Goal: Information Seeking & Learning: Learn about a topic

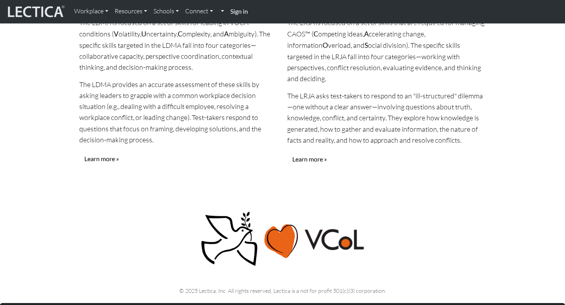
scroll to position [887, 0]
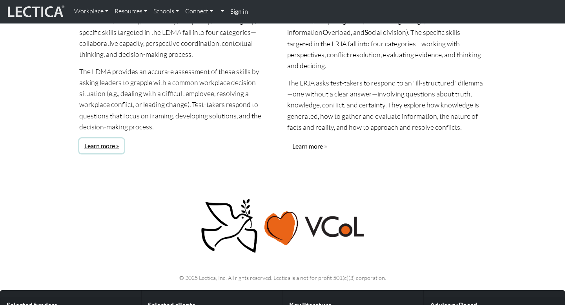
click at [102, 139] on link "Learn more »" at bounding box center [101, 146] width 45 height 15
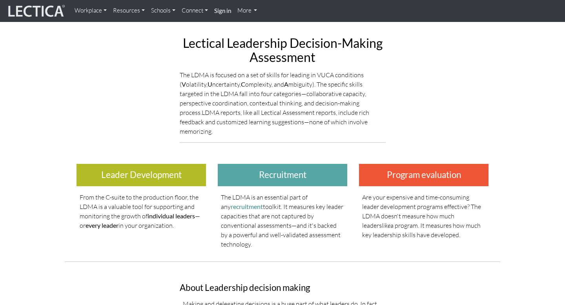
scroll to position [102, 0]
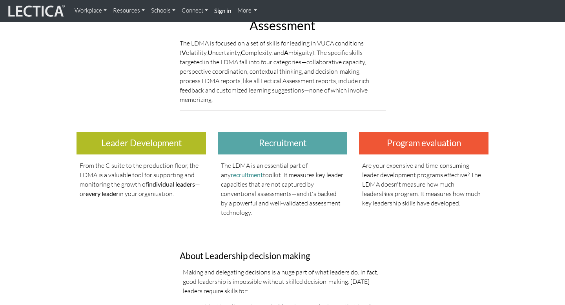
click at [105, 139] on h3 "Leader Development" at bounding box center [142, 143] width 130 height 22
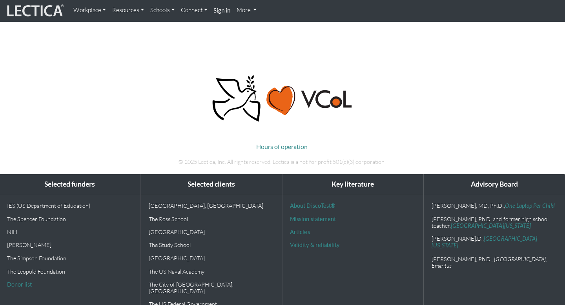
scroll to position [738, 0]
click at [316, 202] on link "About DiscoTest®" at bounding box center [313, 205] width 45 height 7
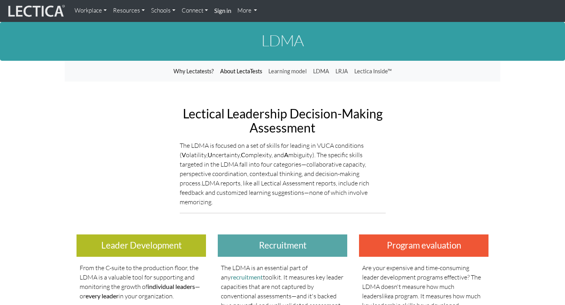
click at [234, 71] on link "About LectaTests" at bounding box center [241, 71] width 48 height 15
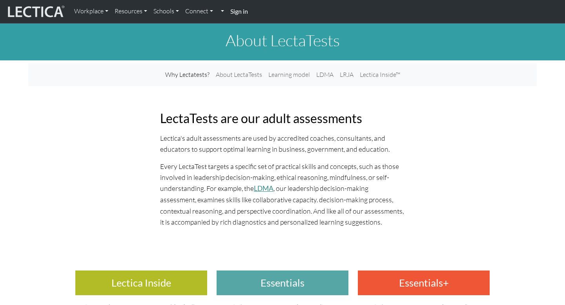
click at [261, 189] on link "LDMA" at bounding box center [264, 188] width 20 height 8
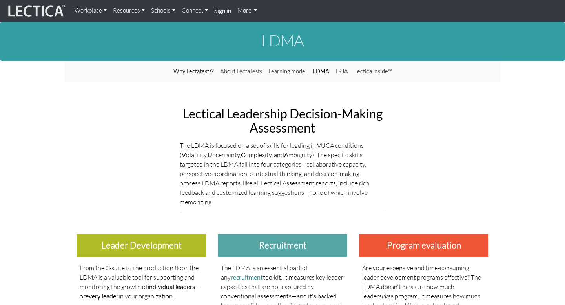
click at [326, 71] on link "LDMA" at bounding box center [321, 71] width 22 height 15
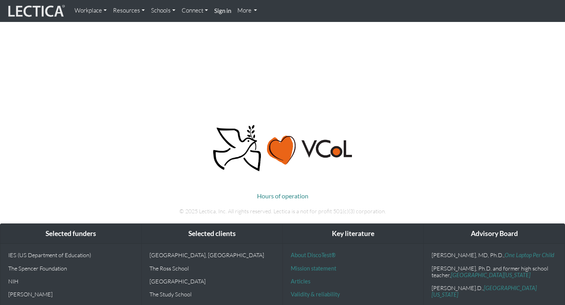
scroll to position [738, 0]
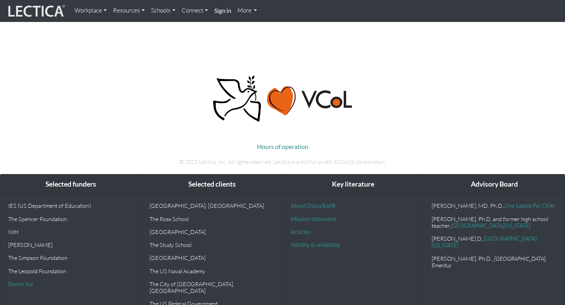
click at [130, 7] on link "Resources" at bounding box center [129, 10] width 38 height 15
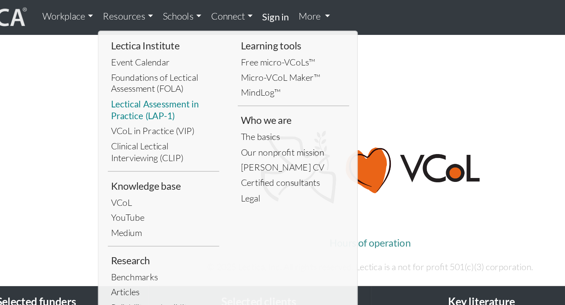
scroll to position [730, 0]
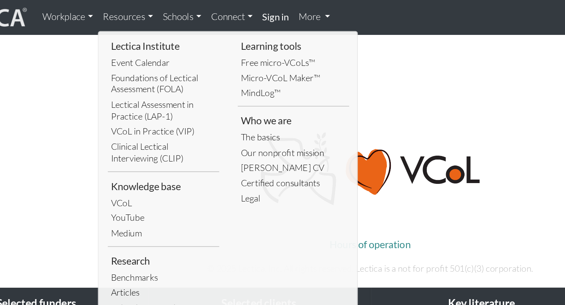
click at [144, 47] on link "Foundations of Lectical Assessment (FOLA)" at bounding box center [151, 53] width 71 height 17
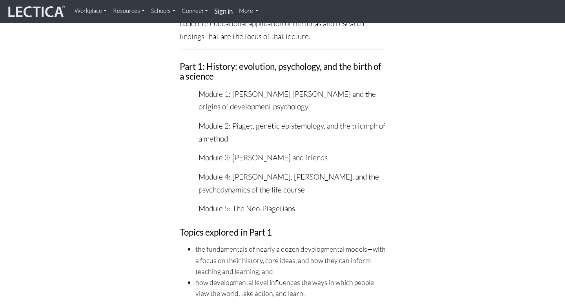
scroll to position [1200, 0]
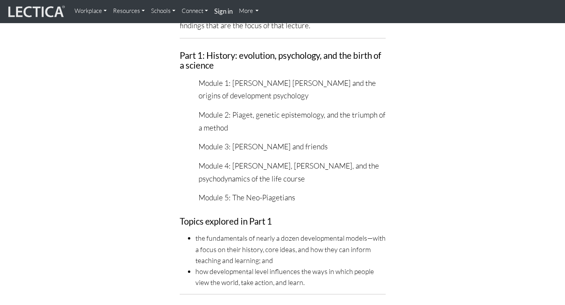
click at [133, 11] on link "Resources" at bounding box center [129, 11] width 38 height 16
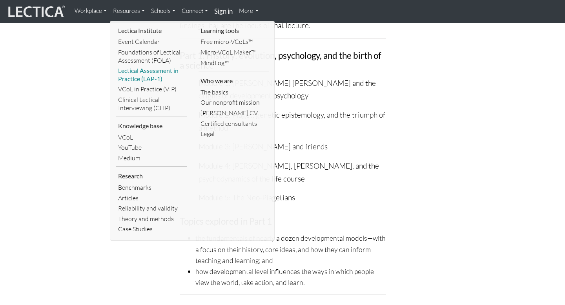
click at [152, 74] on link "Lectical Assessment in Practice (LAP-1)" at bounding box center [151, 75] width 71 height 18
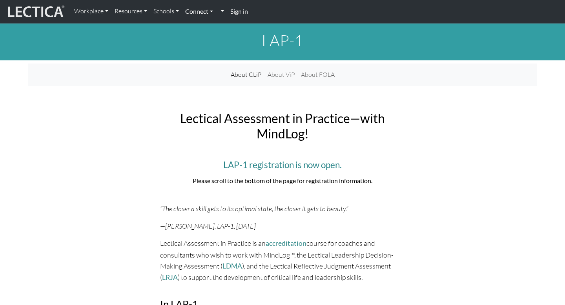
click at [203, 9] on link "Connect" at bounding box center [199, 11] width 34 height 16
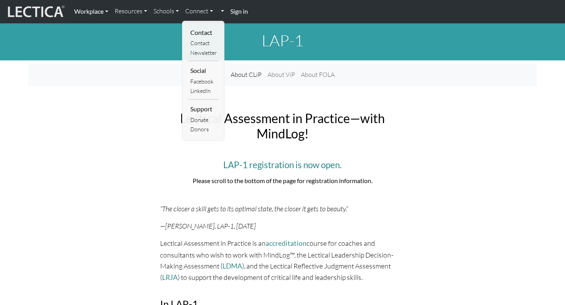
click at [86, 16] on link "Workplace" at bounding box center [91, 11] width 40 height 16
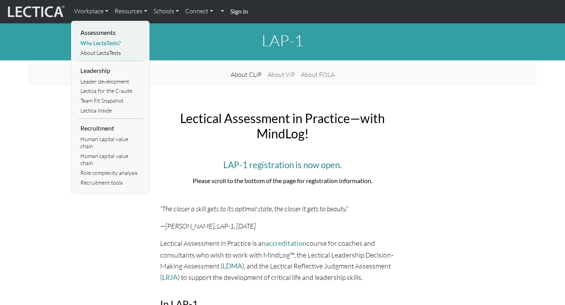
click at [95, 44] on link "Why LectaTests?" at bounding box center [110, 43] width 65 height 10
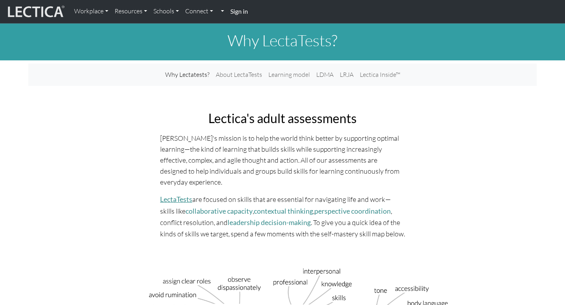
click at [168, 199] on link "LectaTests" at bounding box center [176, 199] width 32 height 8
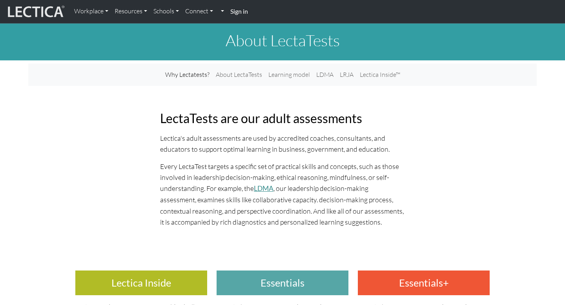
click at [261, 190] on link "LDMA" at bounding box center [264, 188] width 20 height 8
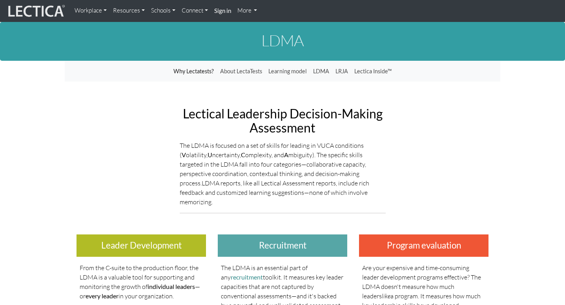
click at [98, 7] on link "Workplace" at bounding box center [90, 10] width 38 height 15
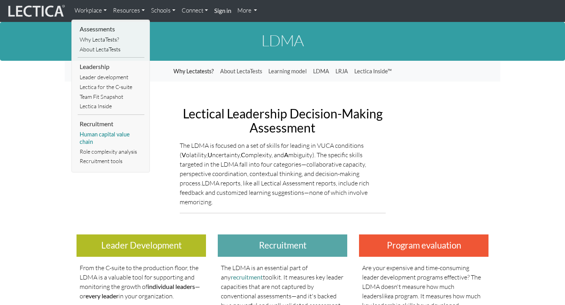
click at [88, 137] on link "Human capital value chain" at bounding box center [111, 138] width 67 height 17
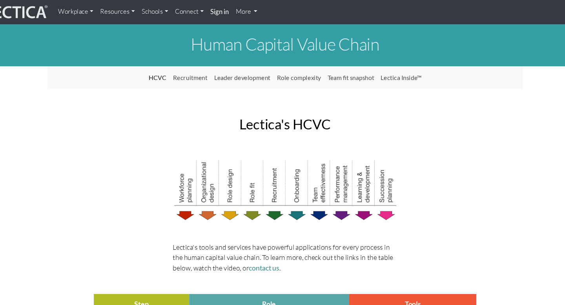
click at [206, 11] on link "Connect" at bounding box center [195, 10] width 33 height 15
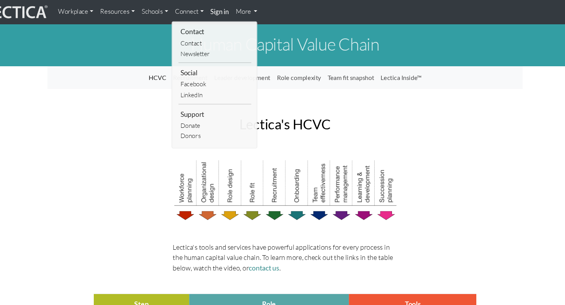
click at [165, 14] on link "Schools" at bounding box center [163, 10] width 31 height 15
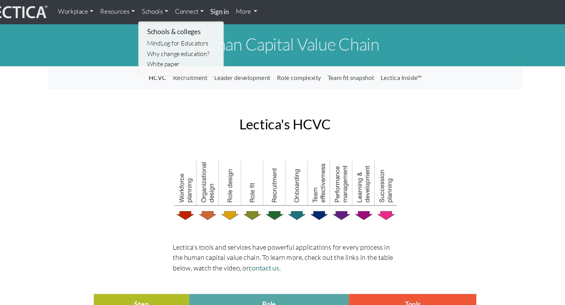
click at [103, 10] on link "Workplace" at bounding box center [90, 10] width 38 height 15
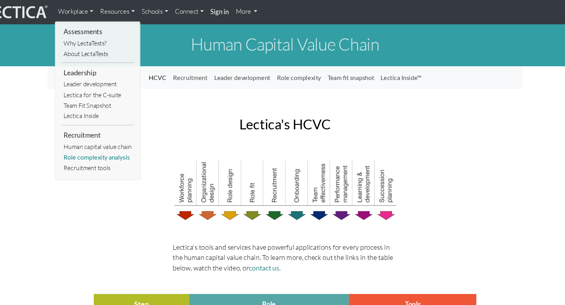
click at [105, 144] on link "Role complexity analysis" at bounding box center [111, 145] width 67 height 10
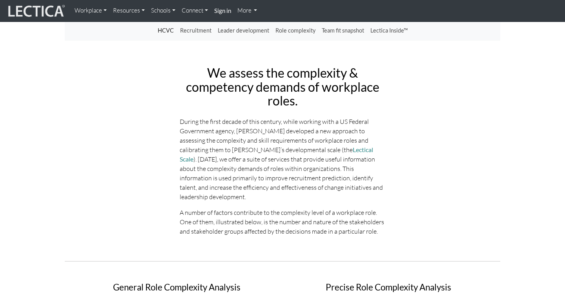
scroll to position [41, 0]
click at [298, 149] on link "Lectical Scale" at bounding box center [276, 154] width 193 height 17
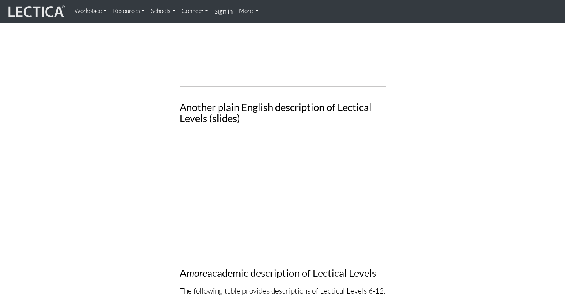
scroll to position [776, 0]
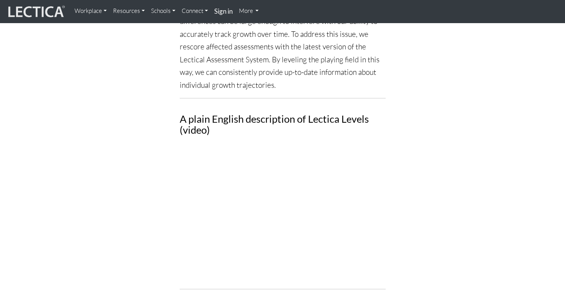
click at [91, 11] on link "Workplace" at bounding box center [90, 11] width 38 height 16
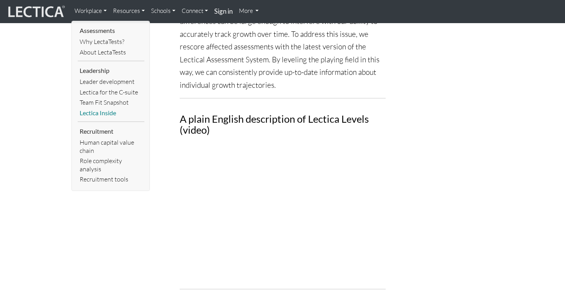
click at [103, 115] on link "Lectica Inside" at bounding box center [111, 113] width 67 height 11
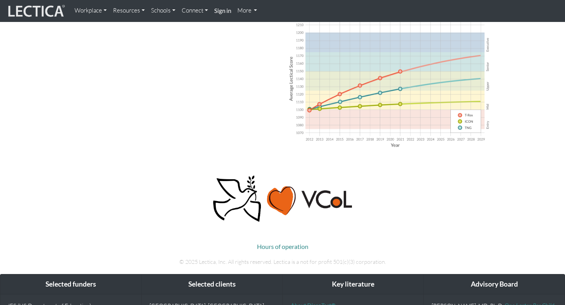
scroll to position [502, 0]
